Goal: Task Accomplishment & Management: Use online tool/utility

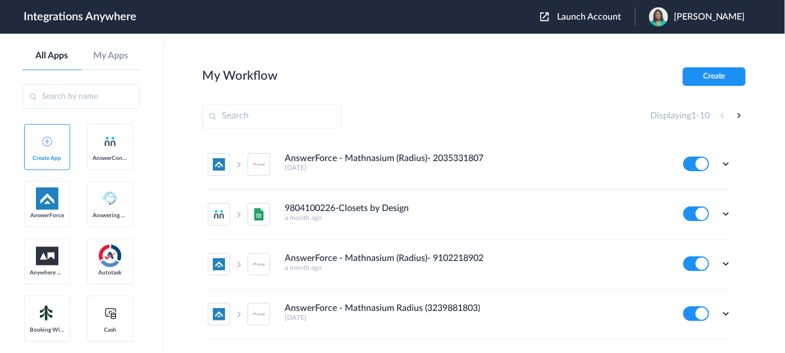
click at [54, 145] on link "Create App" at bounding box center [47, 147] width 46 height 46
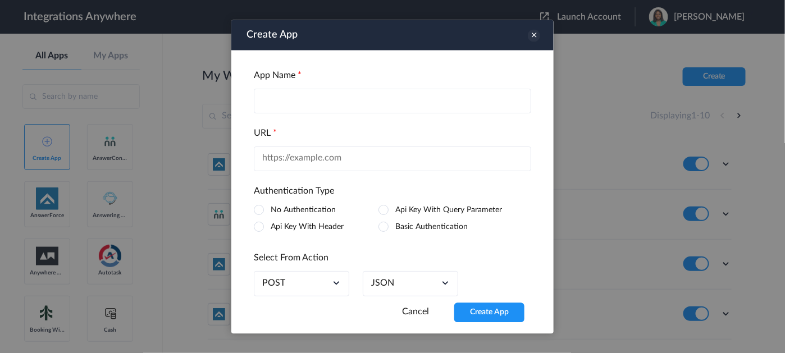
click at [537, 31] on icon at bounding box center [534, 35] width 12 height 12
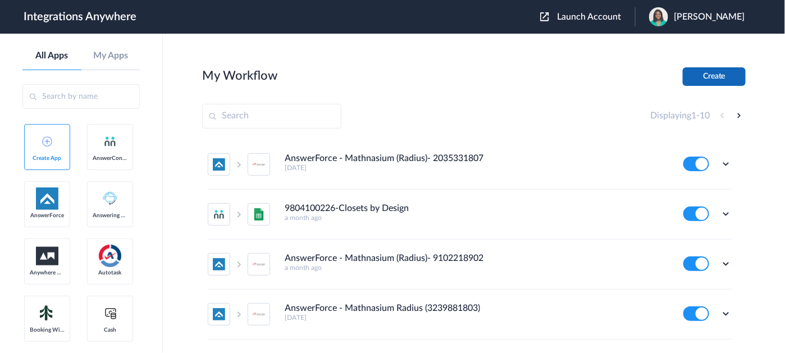
click at [720, 74] on button "Create" at bounding box center [714, 76] width 63 height 19
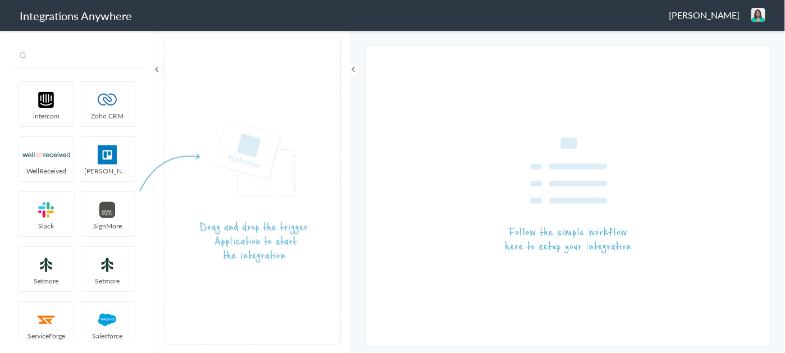
click at [92, 56] on input "text" at bounding box center [77, 56] width 132 height 21
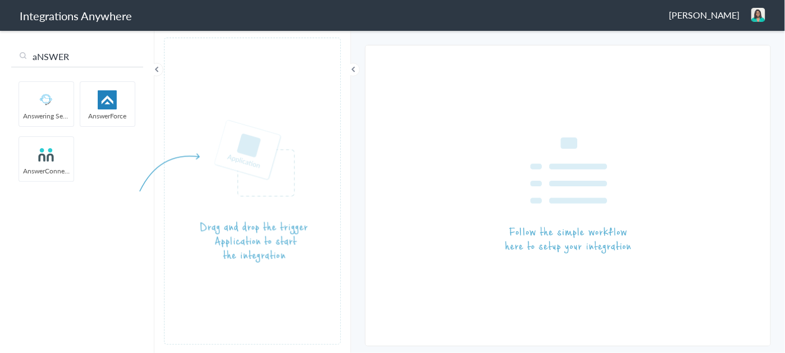
type input "aNSWER"
click at [108, 102] on img at bounding box center [108, 99] width 48 height 19
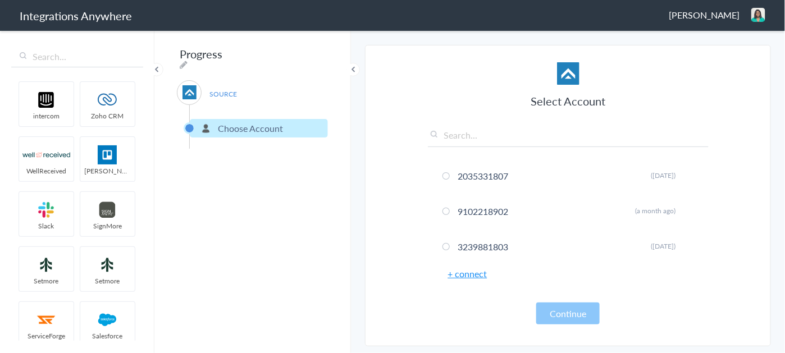
click at [459, 274] on link "+ connect" at bounding box center [467, 273] width 39 height 13
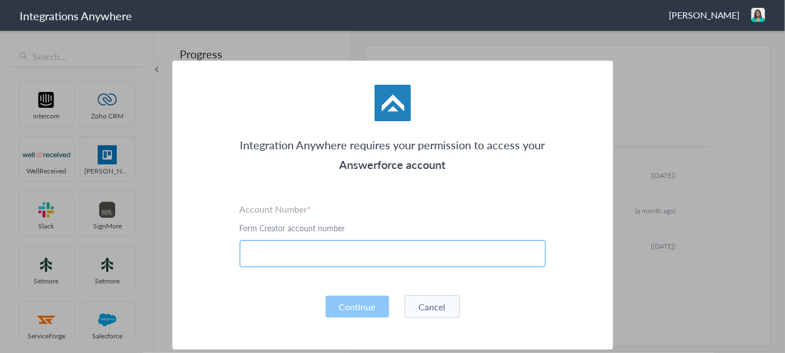
click at [266, 257] on input "text" at bounding box center [393, 253] width 306 height 27
paste input "6086652469"
type input "6086652469"
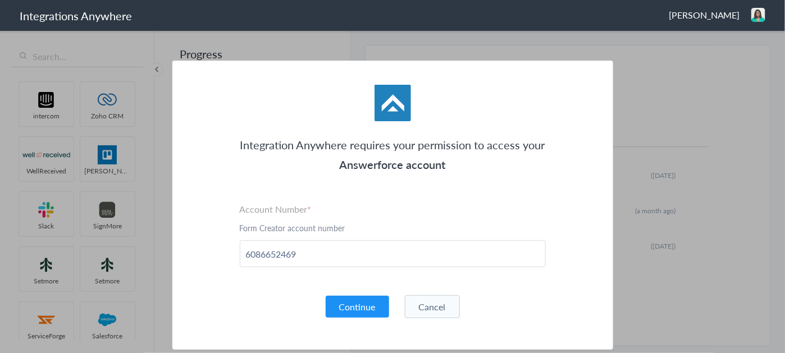
click at [347, 305] on button "Continue" at bounding box center [357, 307] width 63 height 22
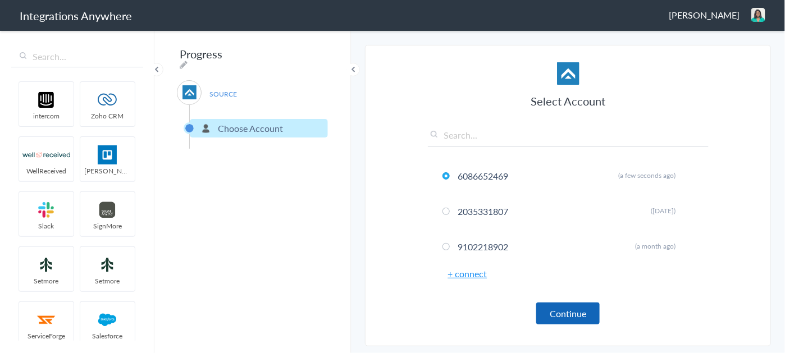
click at [570, 317] on button "Continue" at bounding box center [567, 314] width 63 height 22
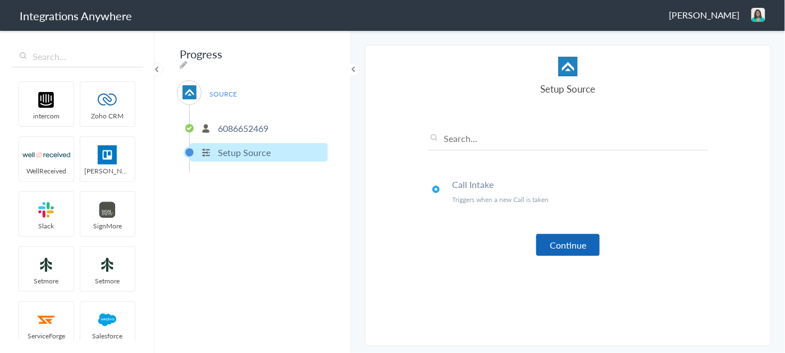
click at [565, 245] on button "Continue" at bounding box center [567, 245] width 63 height 22
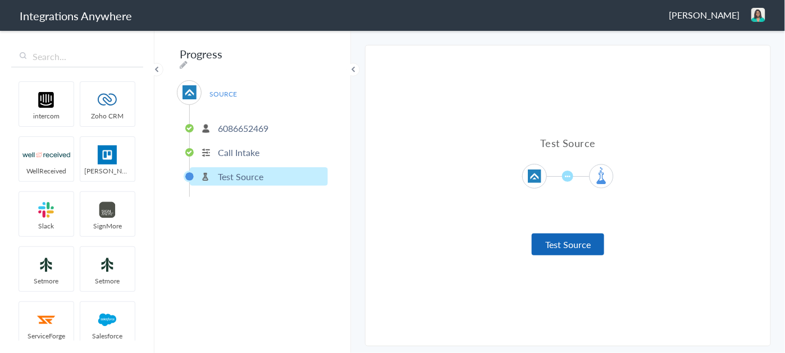
click at [553, 241] on button "Test Source" at bounding box center [568, 245] width 72 height 22
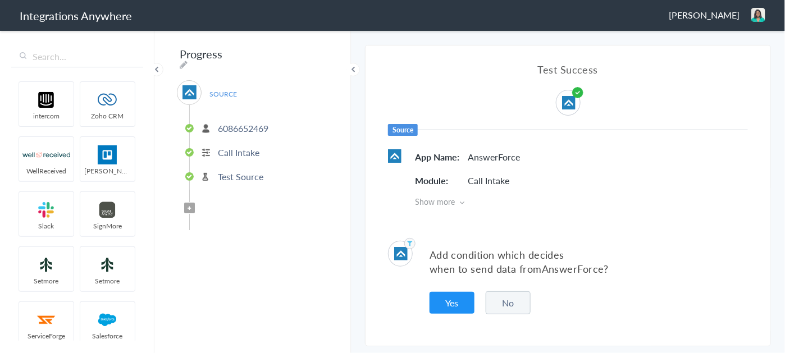
click at [187, 205] on span "Filter Applied" at bounding box center [189, 208] width 11 height 11
click at [455, 305] on button "Yes" at bounding box center [451, 303] width 45 height 22
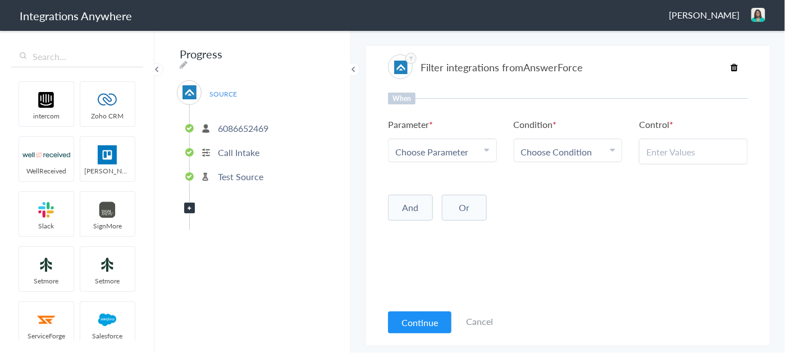
click at [455, 152] on span "Choose Parameter" at bounding box center [431, 151] width 73 height 13
click at [443, 182] on input "text" at bounding box center [442, 183] width 108 height 24
click at [449, 193] on link "Call Closing Note" at bounding box center [442, 181] width 108 height 24
click at [562, 154] on span "Choose Condition" at bounding box center [556, 151] width 71 height 13
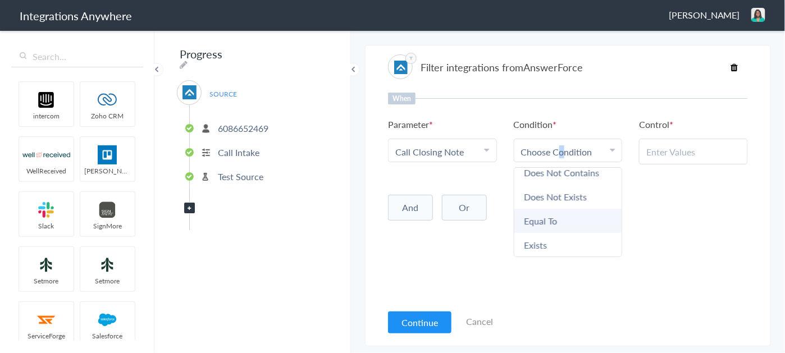
scroll to position [60, 0]
click at [570, 195] on link "Does Not Exists" at bounding box center [568, 196] width 108 height 24
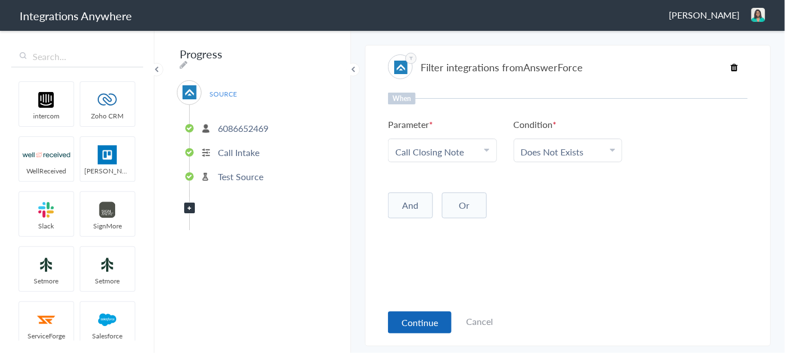
click at [432, 321] on button "Continue" at bounding box center [419, 323] width 63 height 22
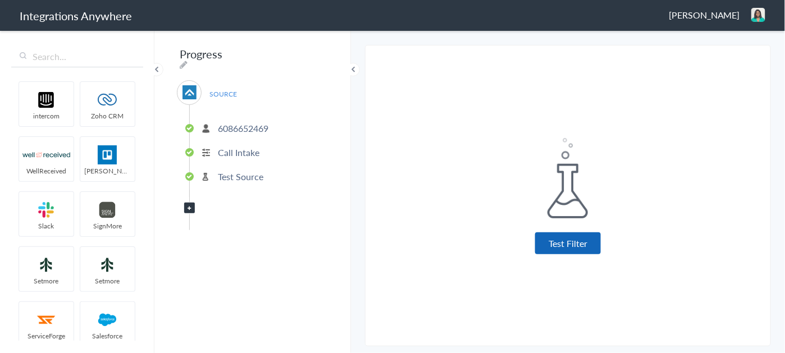
click at [574, 245] on button "Test Filter" at bounding box center [568, 243] width 66 height 22
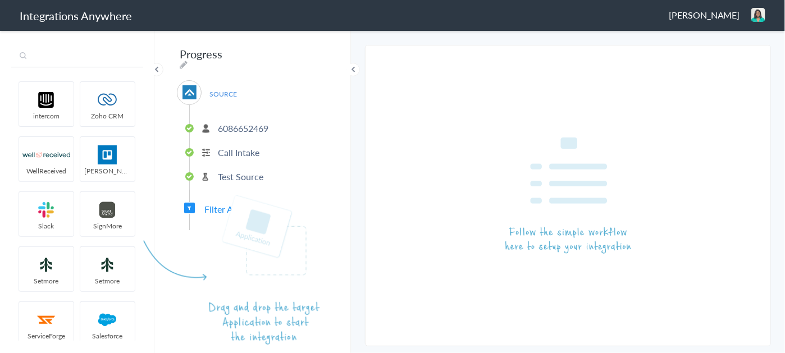
click at [70, 54] on input "text" at bounding box center [77, 56] width 132 height 21
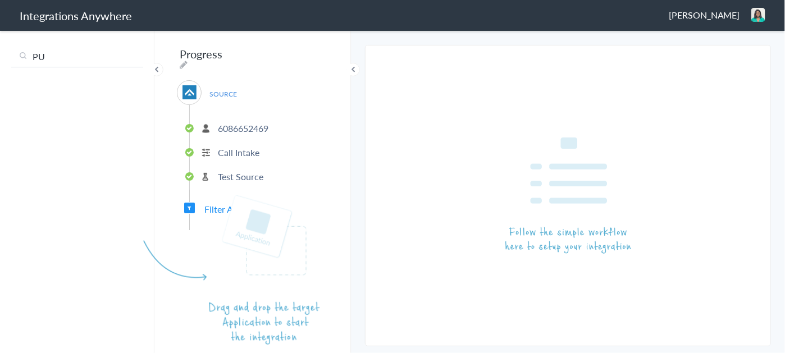
type input "P"
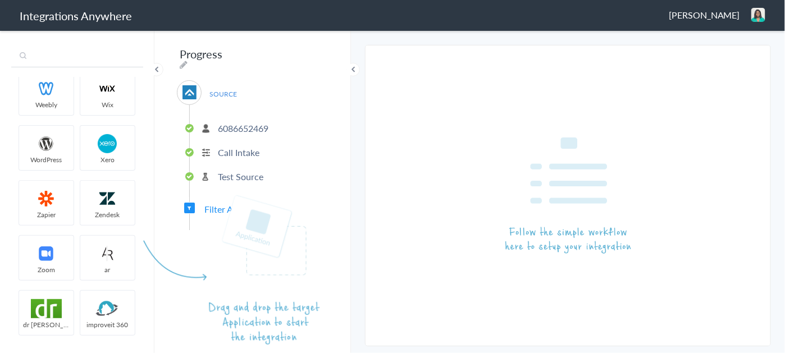
scroll to position [4116, 0]
